Goal: Information Seeking & Learning: Learn about a topic

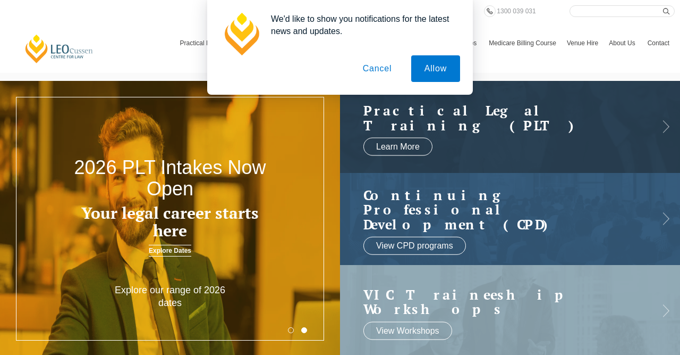
click at [380, 69] on button "Cancel" at bounding box center [378, 68] width 56 height 27
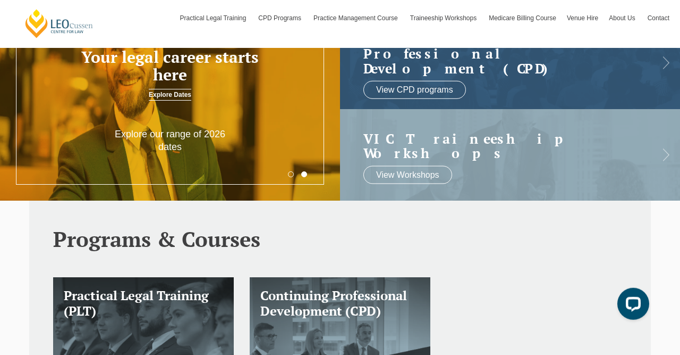
scroll to position [37, 0]
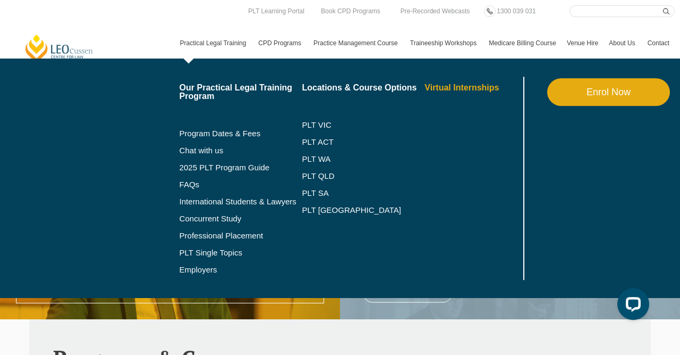
click at [453, 92] on link "Virtual Internships" at bounding box center [473, 87] width 96 height 9
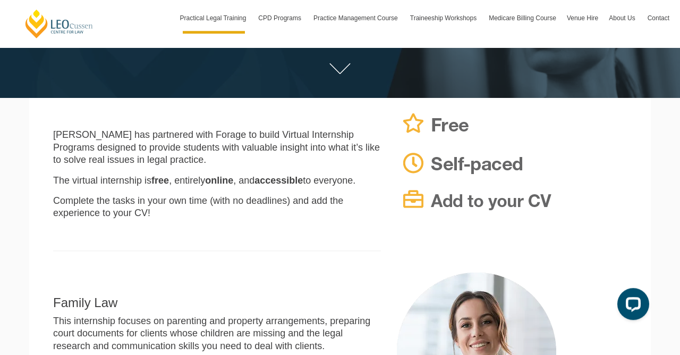
scroll to position [177, 0]
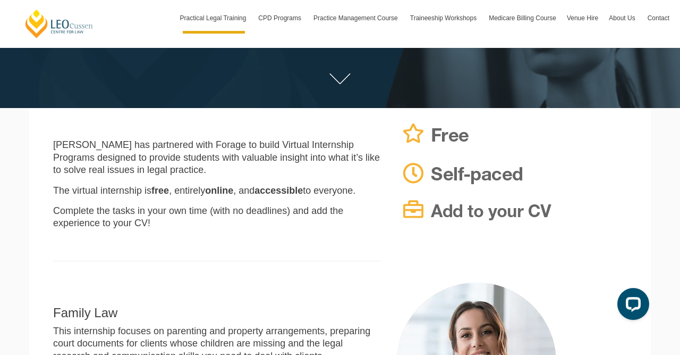
click at [290, 141] on p "[PERSON_NAME] has partnered with Forage to build Virtual Internship Programs de…" at bounding box center [217, 157] width 328 height 37
click at [290, 141] on p "Leo Cussen has partnered with Forage to build Virtual Internship Programs desig…" at bounding box center [217, 157] width 328 height 37
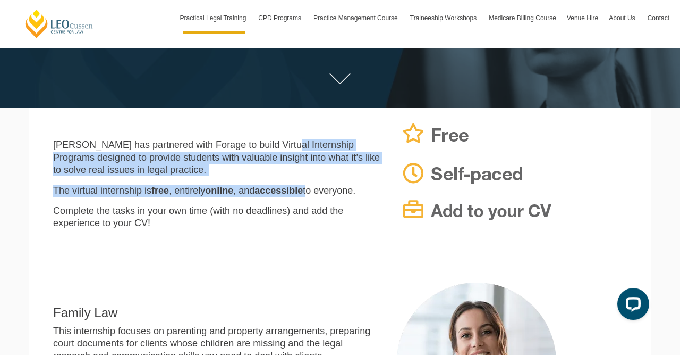
drag, startPoint x: 0, startPoint y: 0, endPoint x: 264, endPoint y: 191, distance: 326.3
click at [264, 191] on div "Leo Cussen has partnered with Forage to build Virtual Internship Programs desig…" at bounding box center [217, 195] width 344 height 153
click at [264, 191] on strong "accessible" at bounding box center [279, 190] width 48 height 11
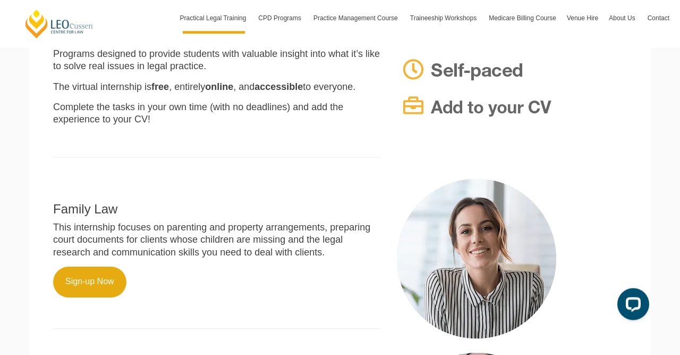
scroll to position [295, 0]
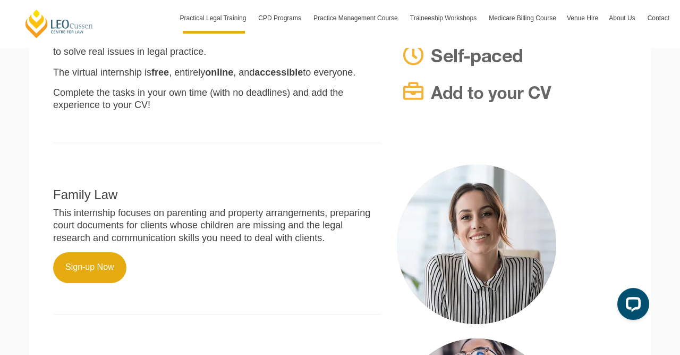
click at [264, 191] on h2 "Family Law" at bounding box center [217, 195] width 328 height 14
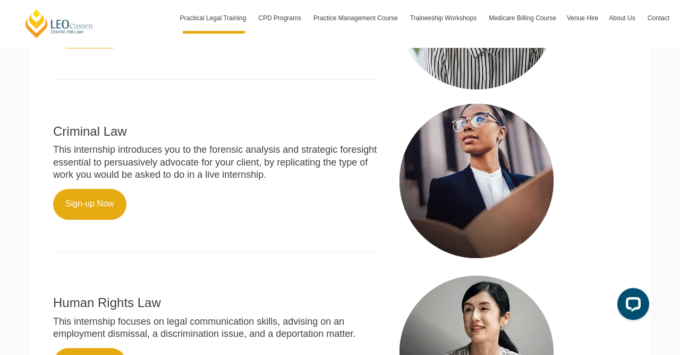
click at [264, 191] on p "Sign-up Now" at bounding box center [217, 204] width 328 height 31
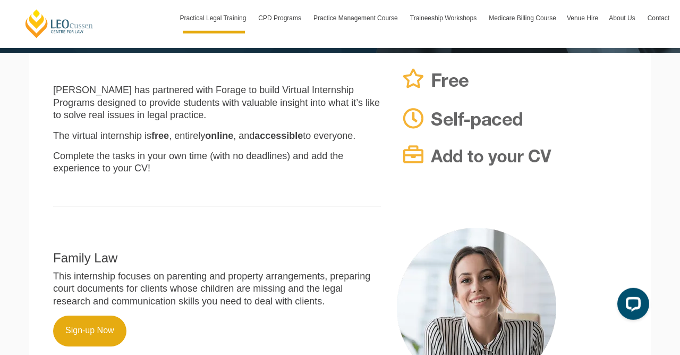
scroll to position [0, 0]
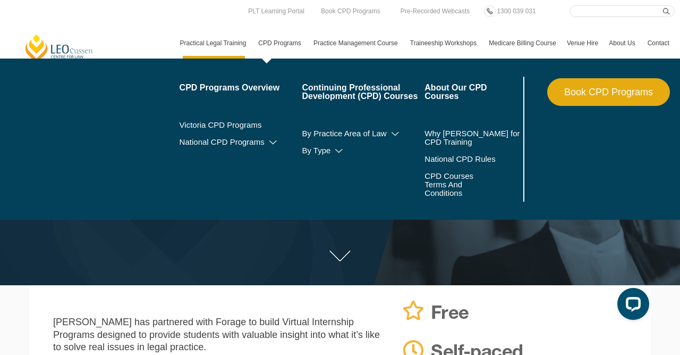
click at [272, 47] on link "CPD Programs" at bounding box center [280, 43] width 55 height 31
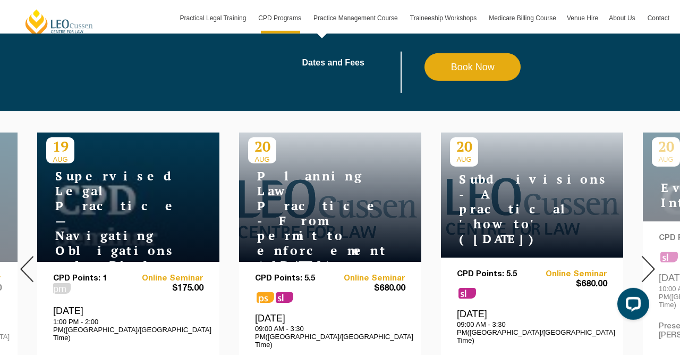
scroll to position [356, 0]
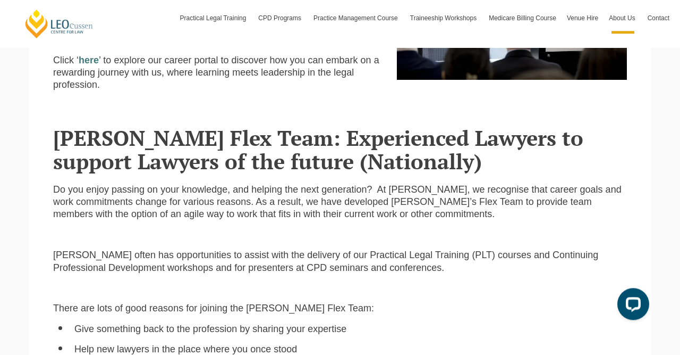
scroll to position [468, 0]
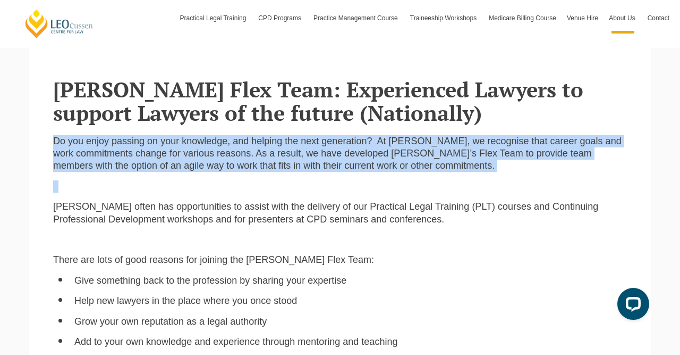
drag, startPoint x: 0, startPoint y: 0, endPoint x: 304, endPoint y: 140, distance: 334.4
click at [304, 140] on p "Do you enjoy passing on your knowledge, and helping the next generation? At [PE…" at bounding box center [340, 153] width 574 height 37
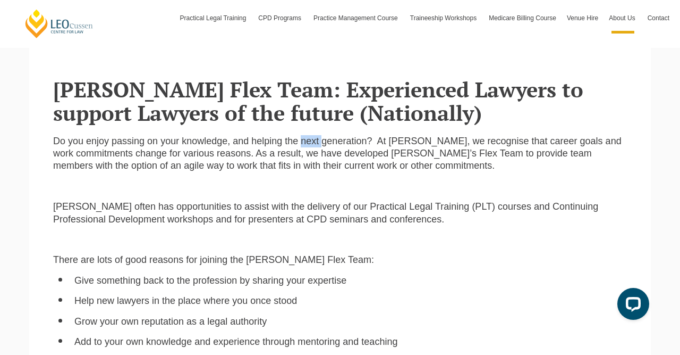
click at [304, 140] on p "Do you enjoy passing on your knowledge, and helping the next generation? At [PE…" at bounding box center [340, 153] width 574 height 37
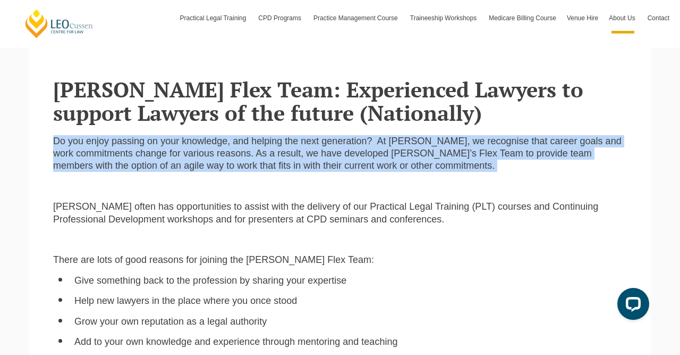
drag, startPoint x: 304, startPoint y: 140, endPoint x: 289, endPoint y: 192, distance: 53.7
click at [289, 192] on p at bounding box center [340, 186] width 574 height 12
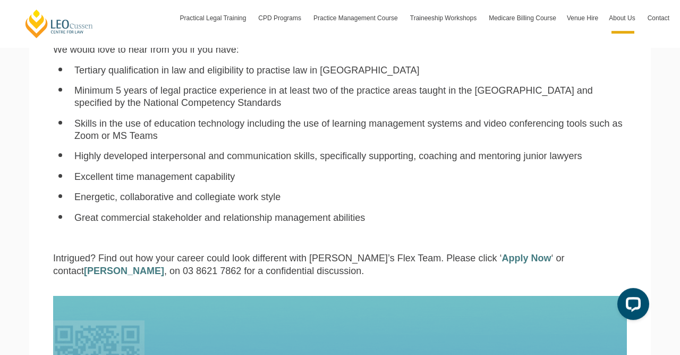
scroll to position [907, 0]
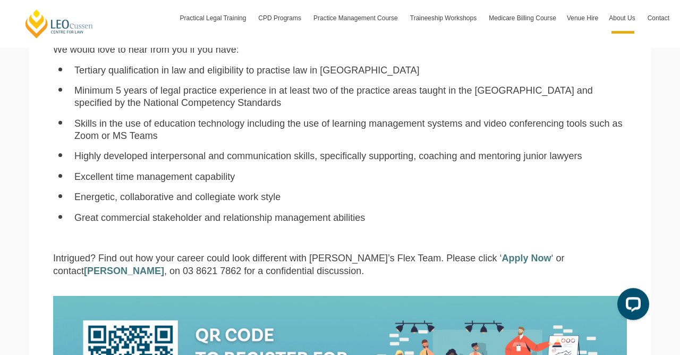
click at [289, 191] on li "Energetic, collaborative and collegiate work style" at bounding box center [350, 197] width 553 height 12
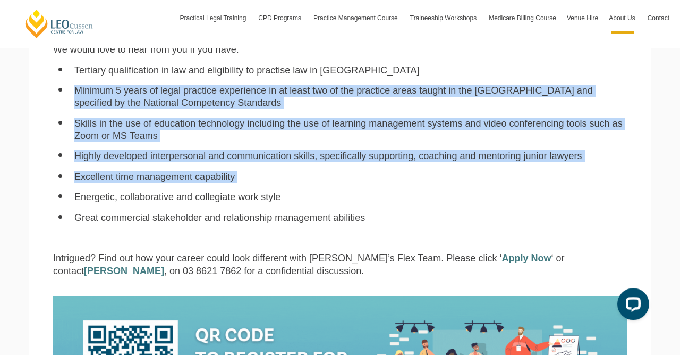
drag, startPoint x: 289, startPoint y: 192, endPoint x: 327, endPoint y: 108, distance: 91.8
click at [327, 108] on ul "Tertiary qualification in law and eligibility to practise law in [GEOGRAPHIC_DA…" at bounding box center [340, 144] width 574 height 160
click at [327, 108] on li "Minimum 5 years of legal practice experience in at least two of the practice ar…" at bounding box center [350, 97] width 553 height 25
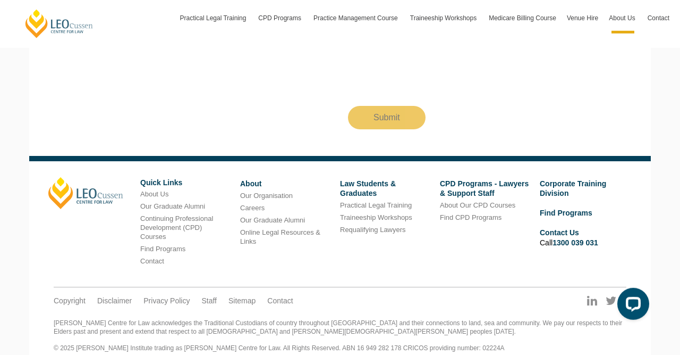
scroll to position [1776, 0]
